Goal: Information Seeking & Learning: Learn about a topic

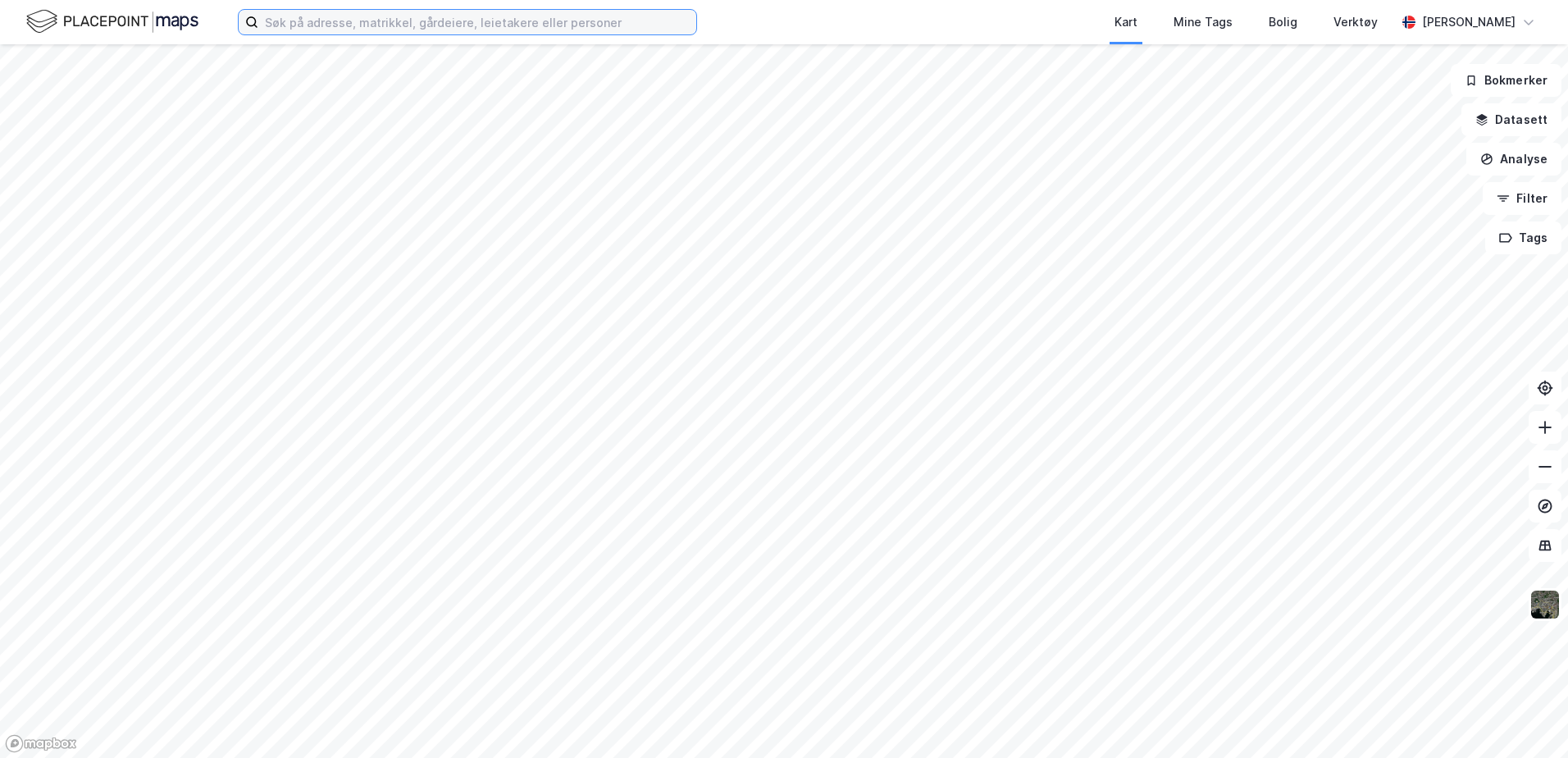
click at [284, 20] on input at bounding box center [477, 22] width 438 height 25
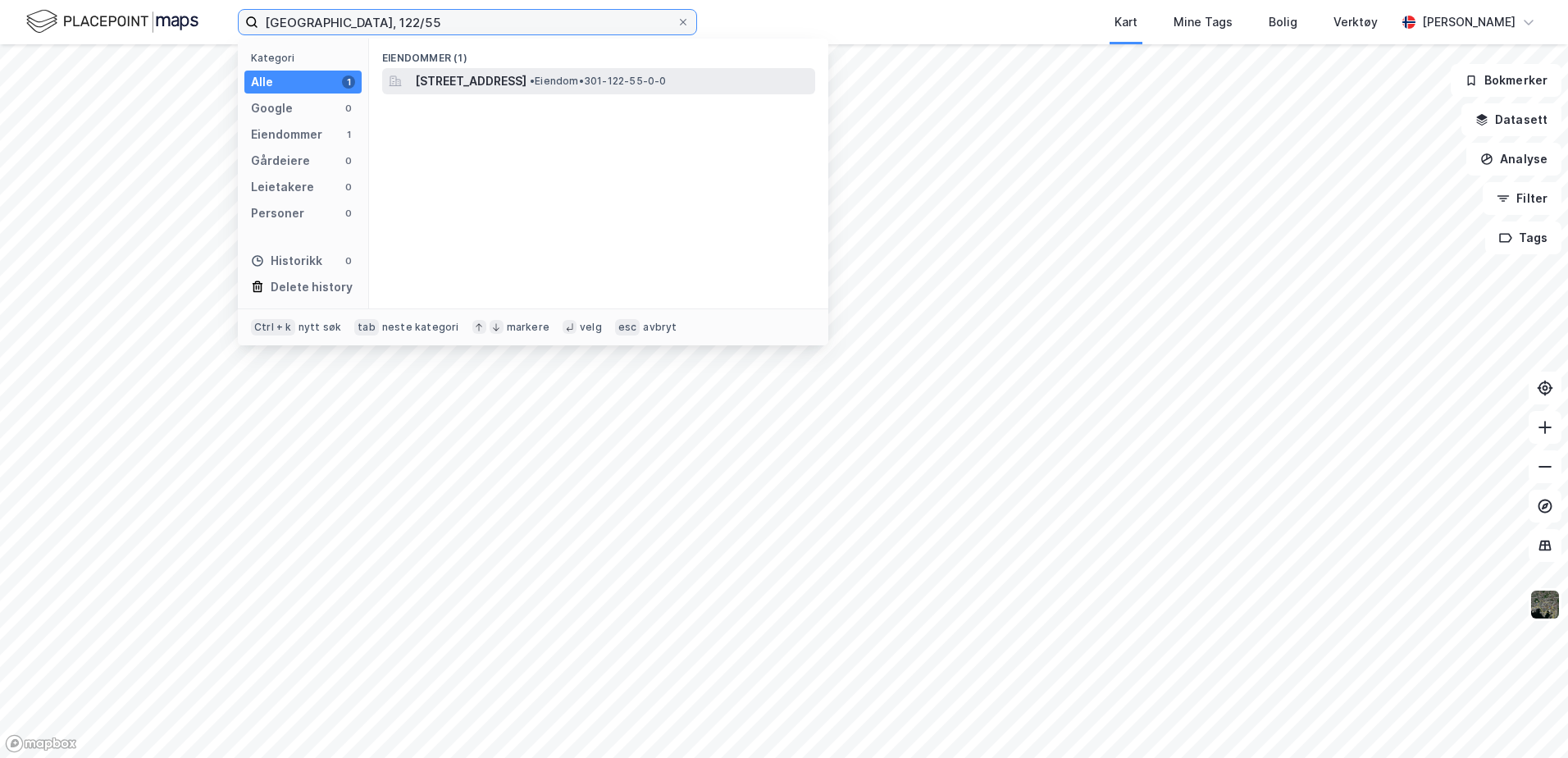
type input "[GEOGRAPHIC_DATA], 122/55"
click at [527, 88] on span "[STREET_ADDRESS]" at bounding box center [471, 81] width 112 height 20
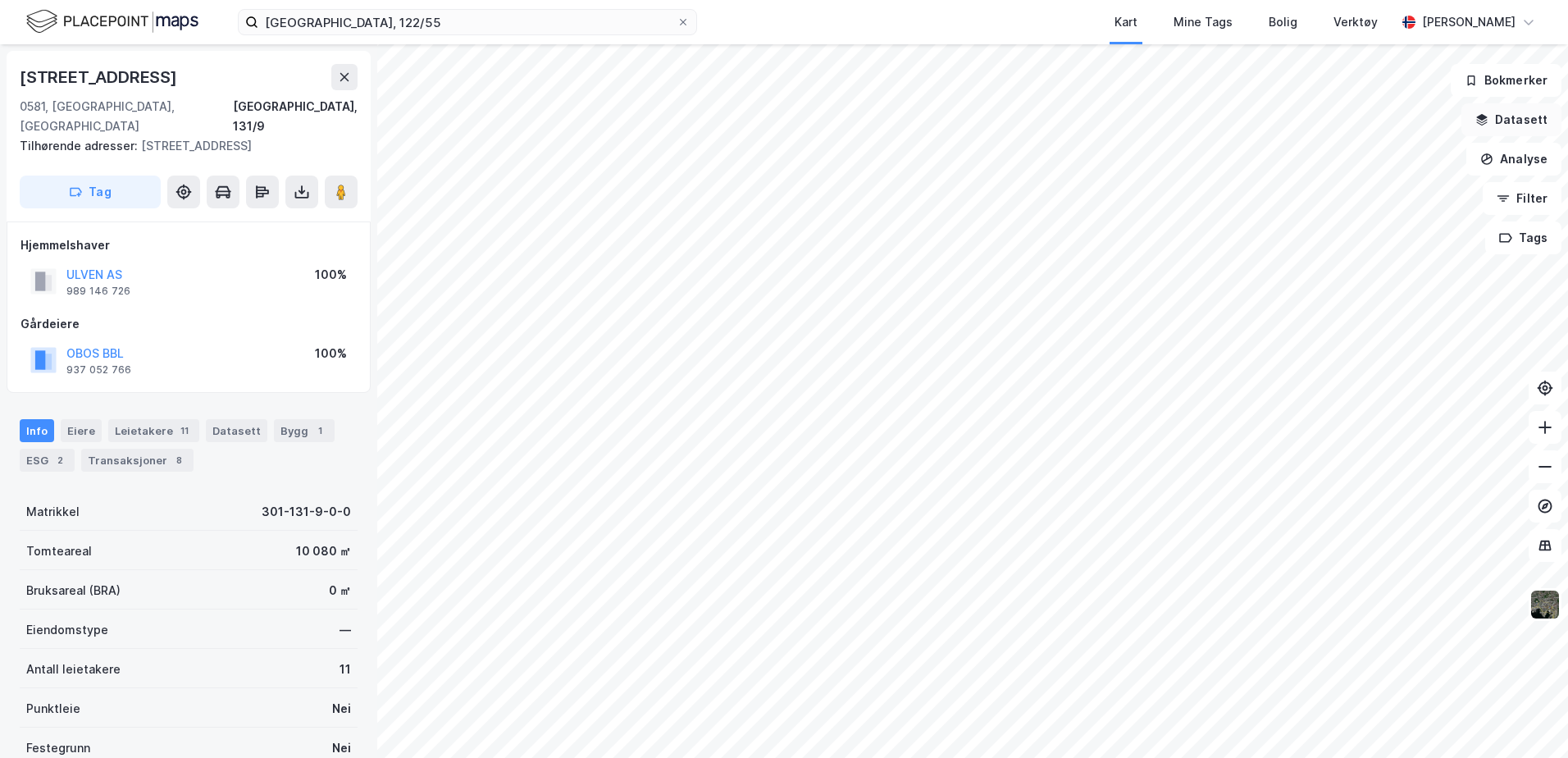
click at [1516, 119] on button "Datasett" at bounding box center [1511, 119] width 100 height 33
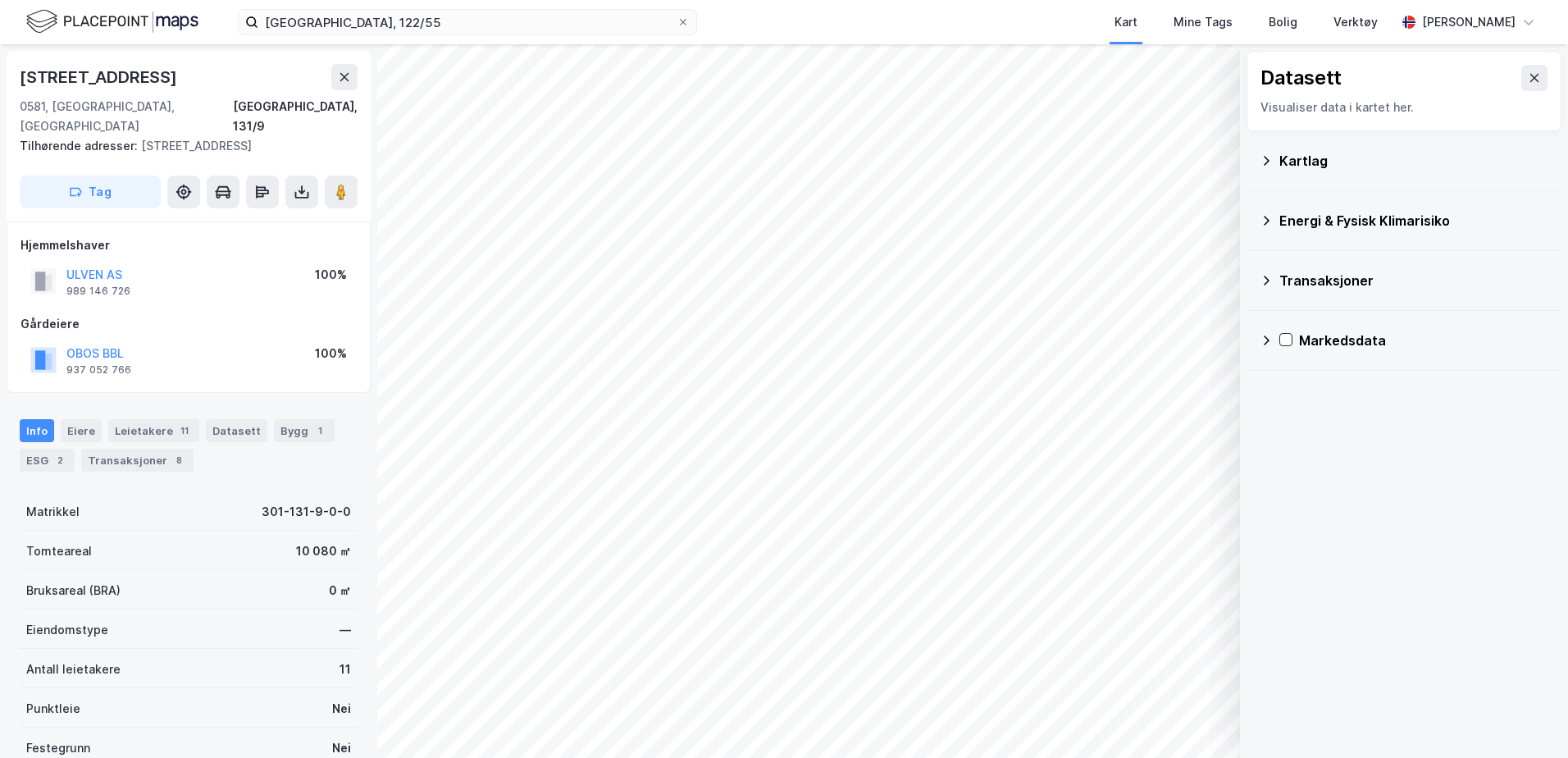
click at [1269, 175] on div "Kartlag" at bounding box center [1404, 161] width 289 height 39
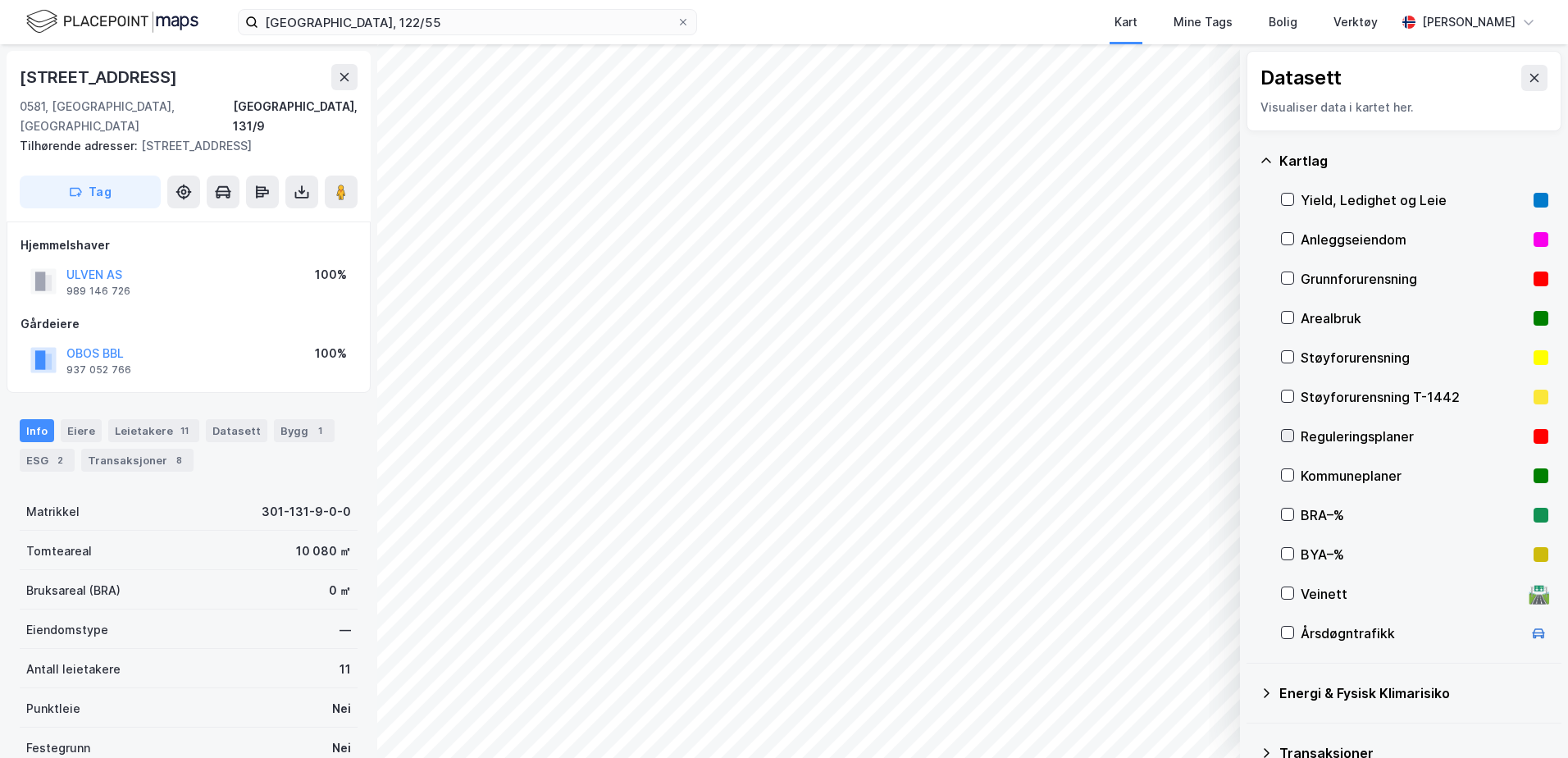
click at [1285, 433] on icon at bounding box center [1287, 435] width 12 height 12
click at [1290, 435] on icon at bounding box center [1288, 436] width 9 height 5
click at [1291, 234] on icon at bounding box center [1287, 238] width 12 height 12
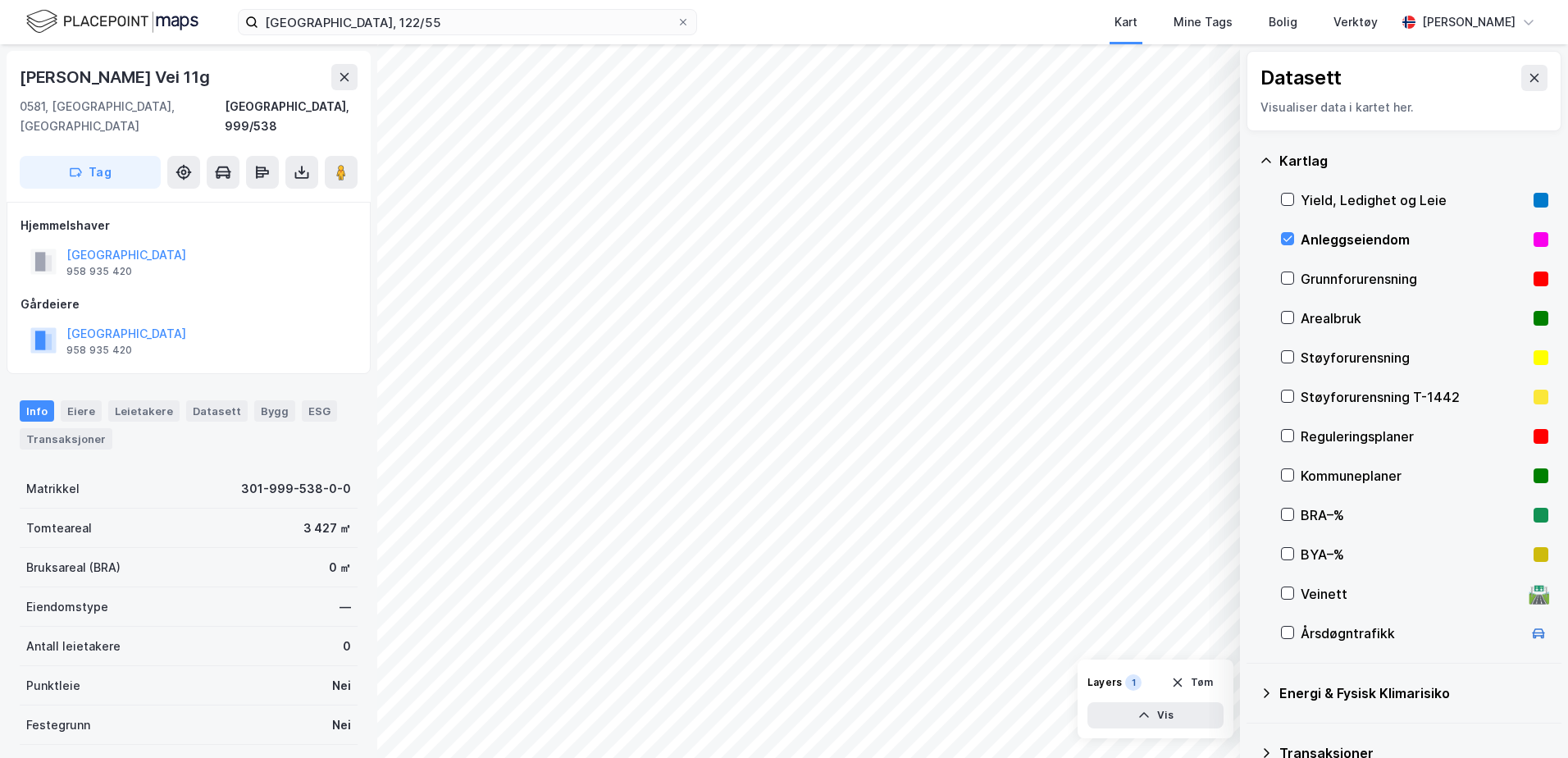
click at [336, 338] on div "Datasett Visualiser data i kartet her. [GEOGRAPHIC_DATA], [GEOGRAPHIC_DATA] og …" at bounding box center [784, 401] width 1568 height 714
